Goal: Information Seeking & Learning: Learn about a topic

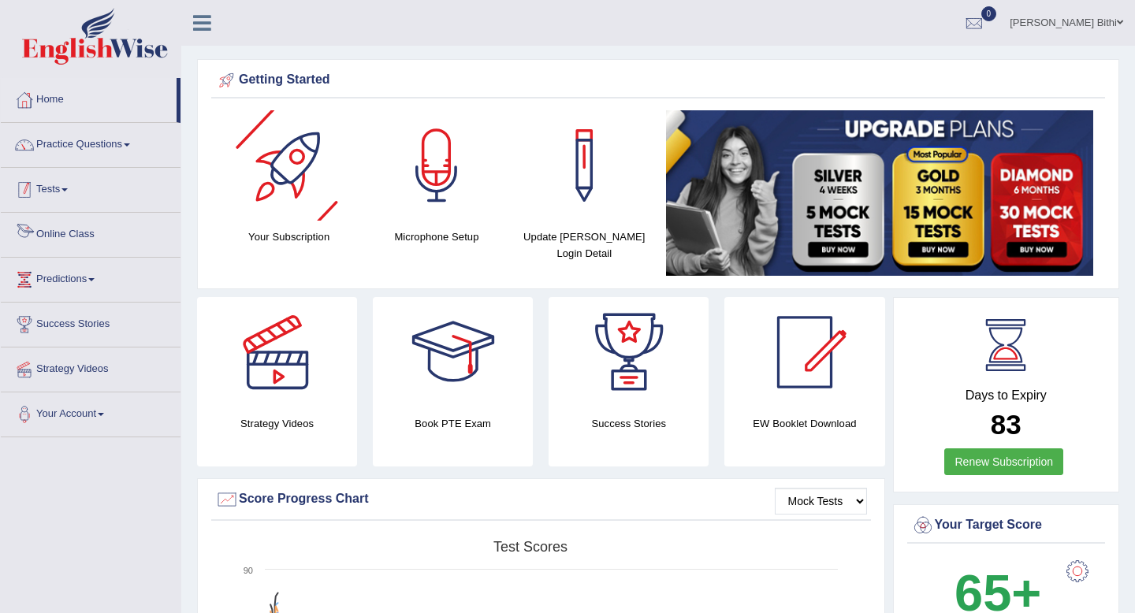
click at [97, 177] on link "Tests" at bounding box center [91, 187] width 180 height 39
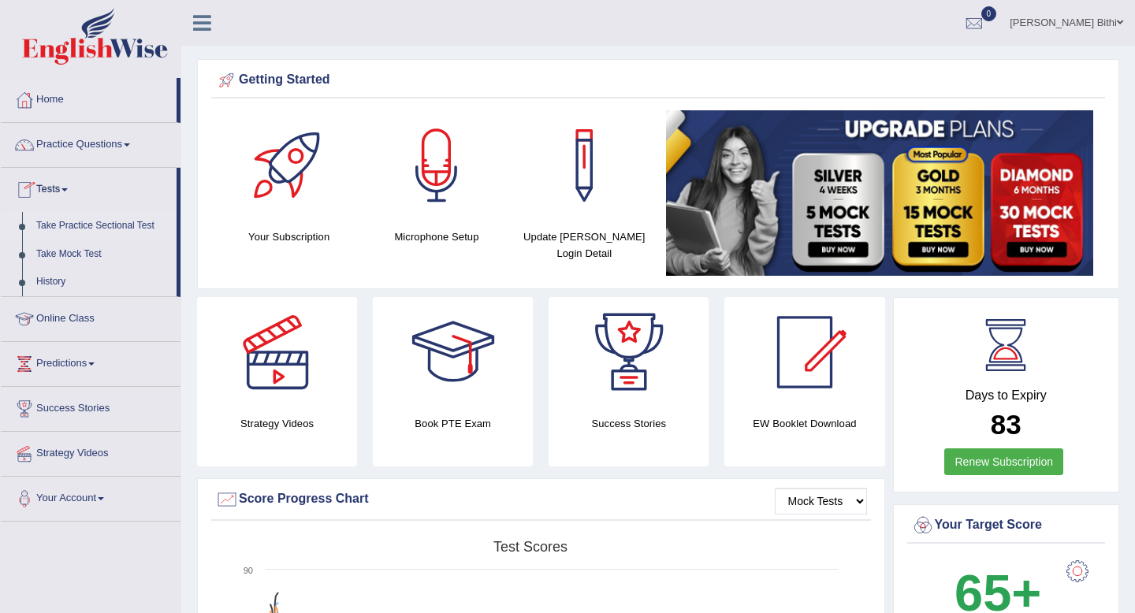
click at [131, 229] on link "Take Practice Sectional Test" at bounding box center [102, 226] width 147 height 28
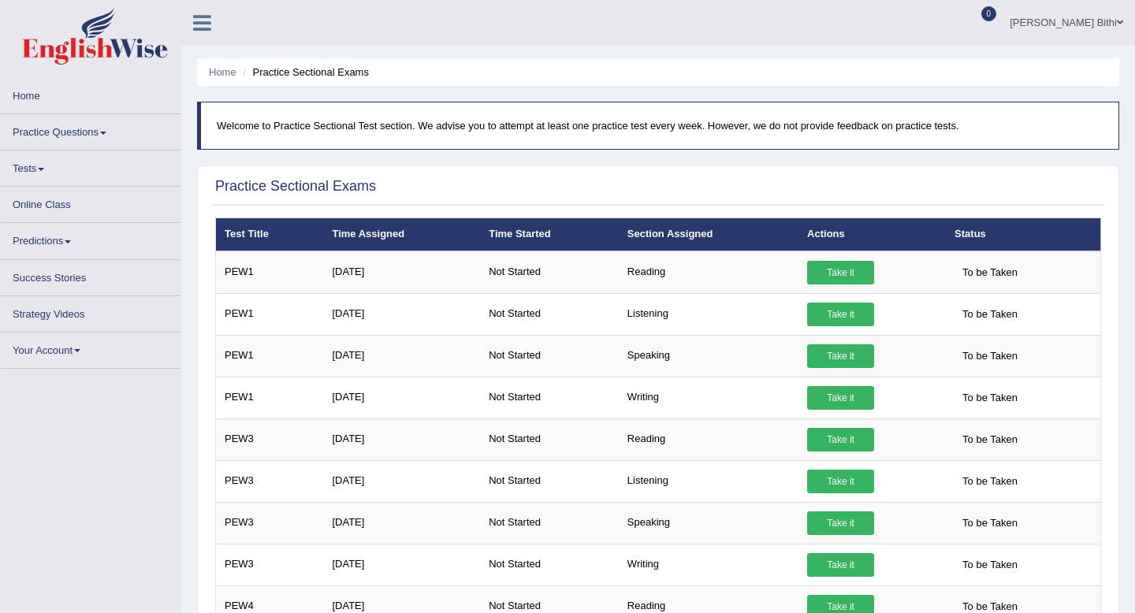
click at [61, 168] on link "Tests" at bounding box center [91, 166] width 180 height 31
click at [41, 175] on link "Tests" at bounding box center [91, 166] width 180 height 31
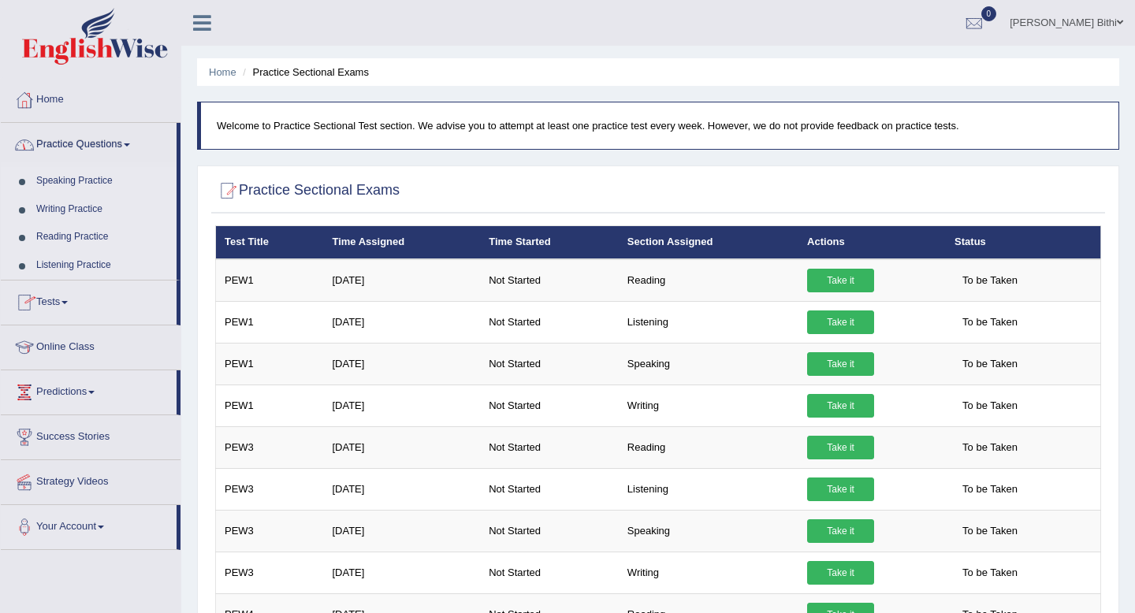
click at [74, 304] on link "Tests" at bounding box center [89, 300] width 176 height 39
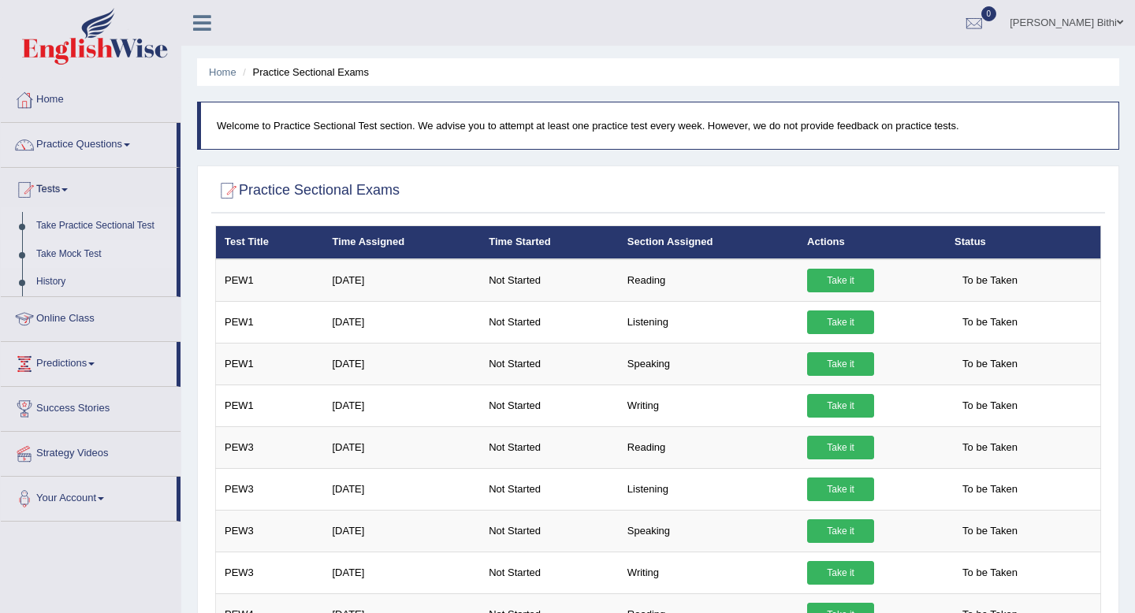
click at [95, 257] on link "Take Mock Test" at bounding box center [102, 254] width 147 height 28
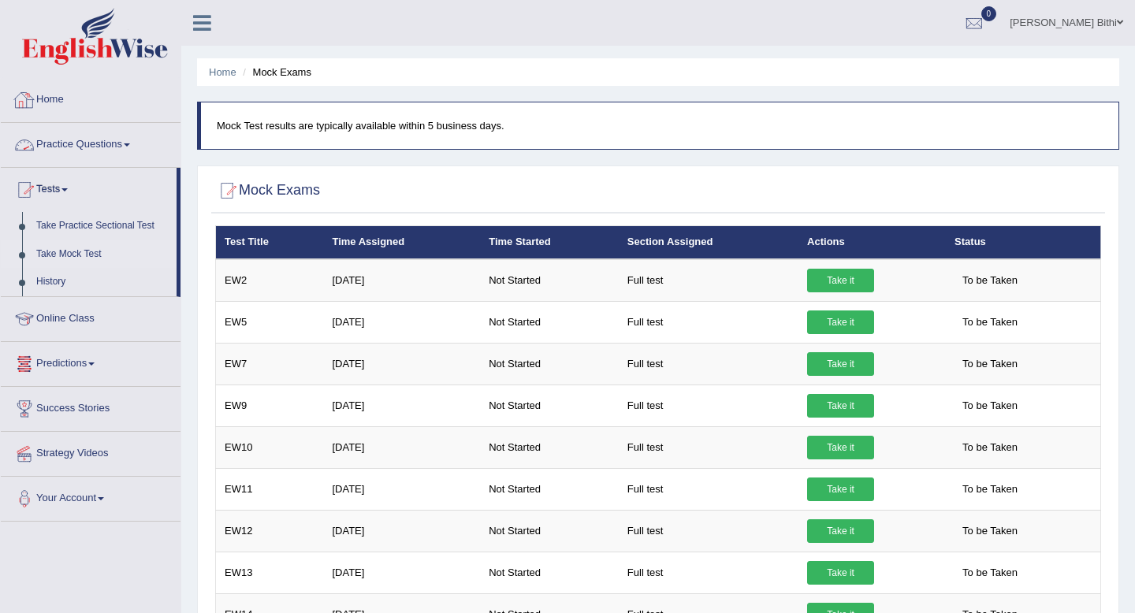
click at [56, 99] on link "Home" at bounding box center [91, 97] width 180 height 39
